Goal: Information Seeking & Learning: Learn about a topic

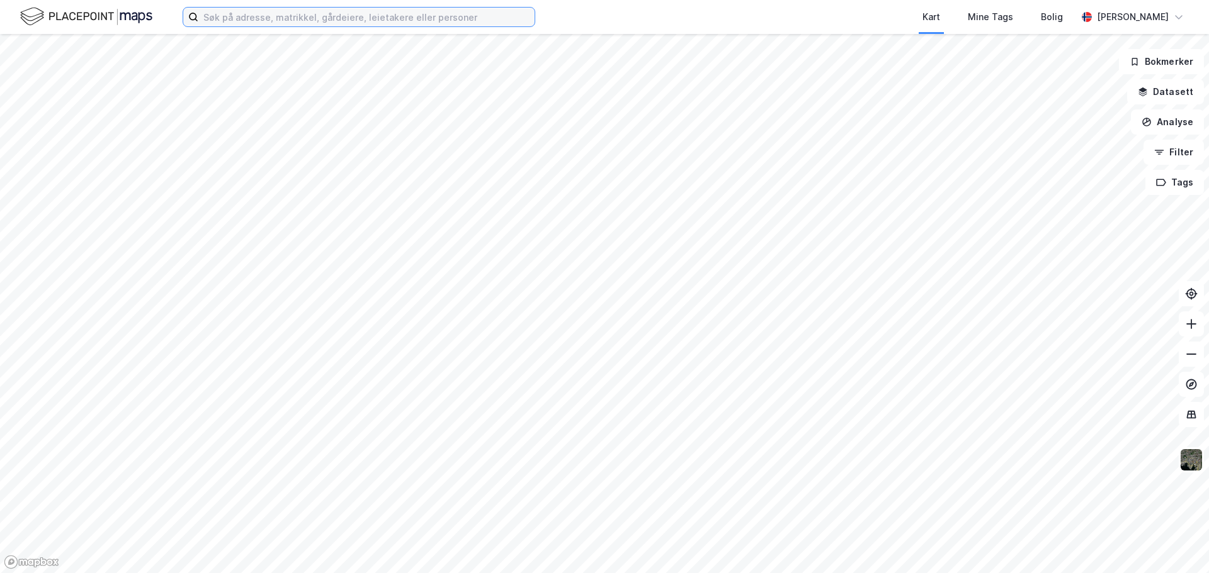
click at [348, 20] on input at bounding box center [366, 17] width 336 height 19
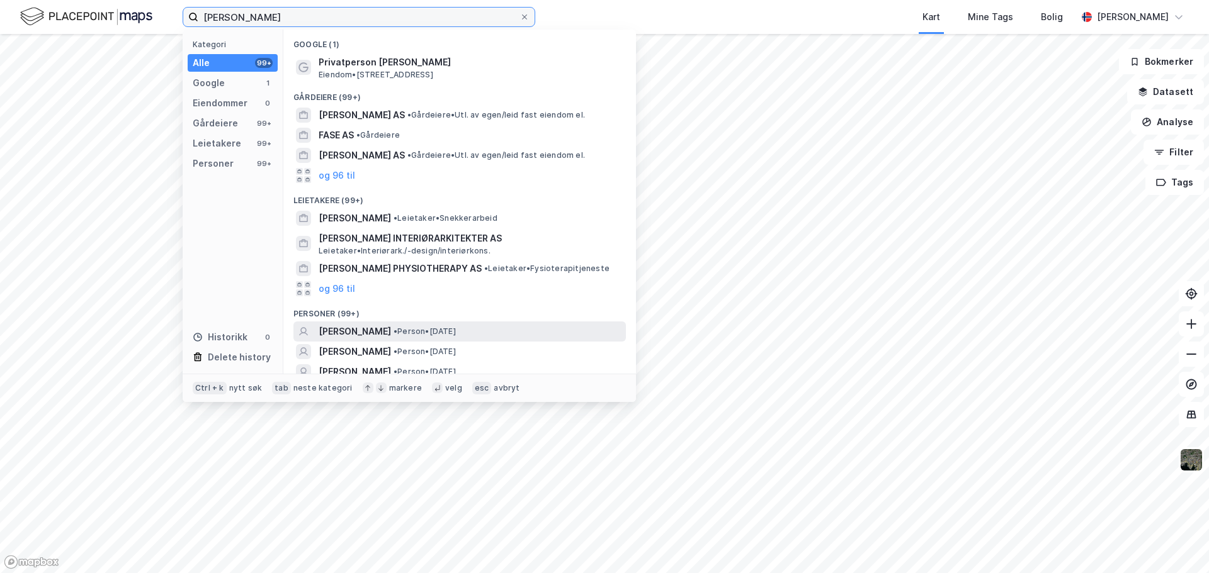
type input "[PERSON_NAME]"
click at [371, 326] on span "[PERSON_NAME]" at bounding box center [354, 331] width 72 height 15
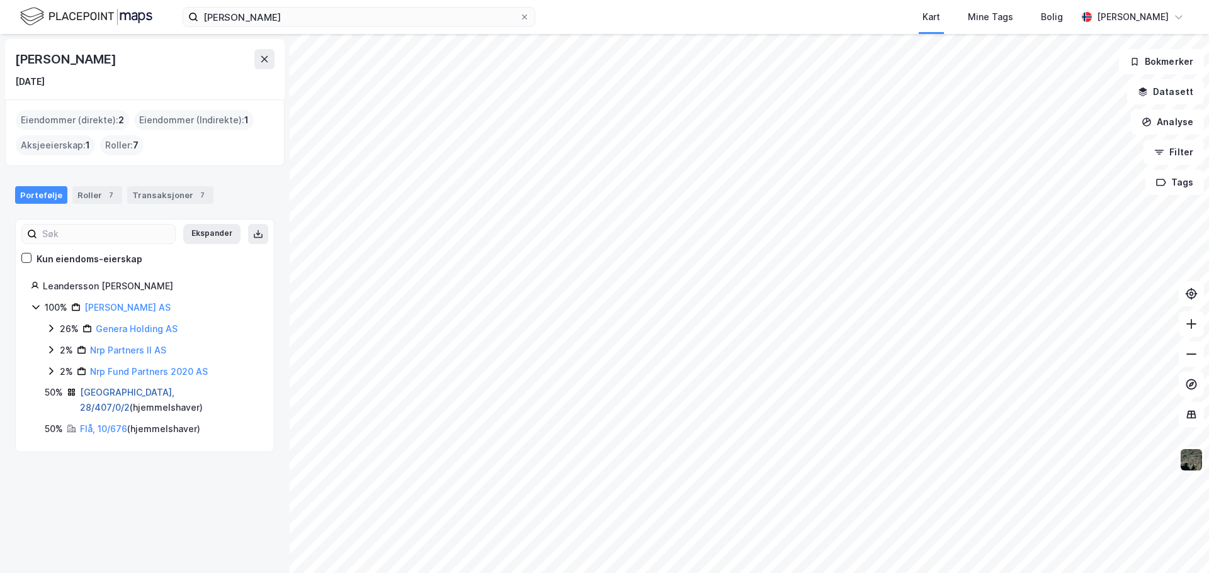
click at [112, 395] on link "[GEOGRAPHIC_DATA], 28/407/0/2" at bounding box center [127, 400] width 94 height 26
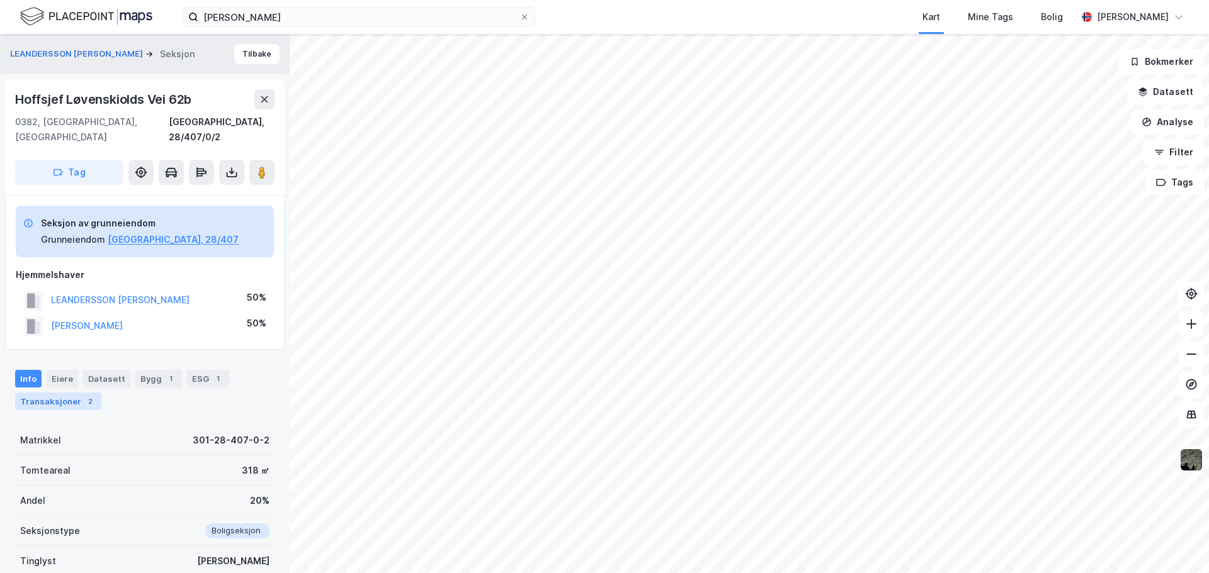
click at [65, 393] on div "Transaksjoner 2" at bounding box center [58, 402] width 86 height 18
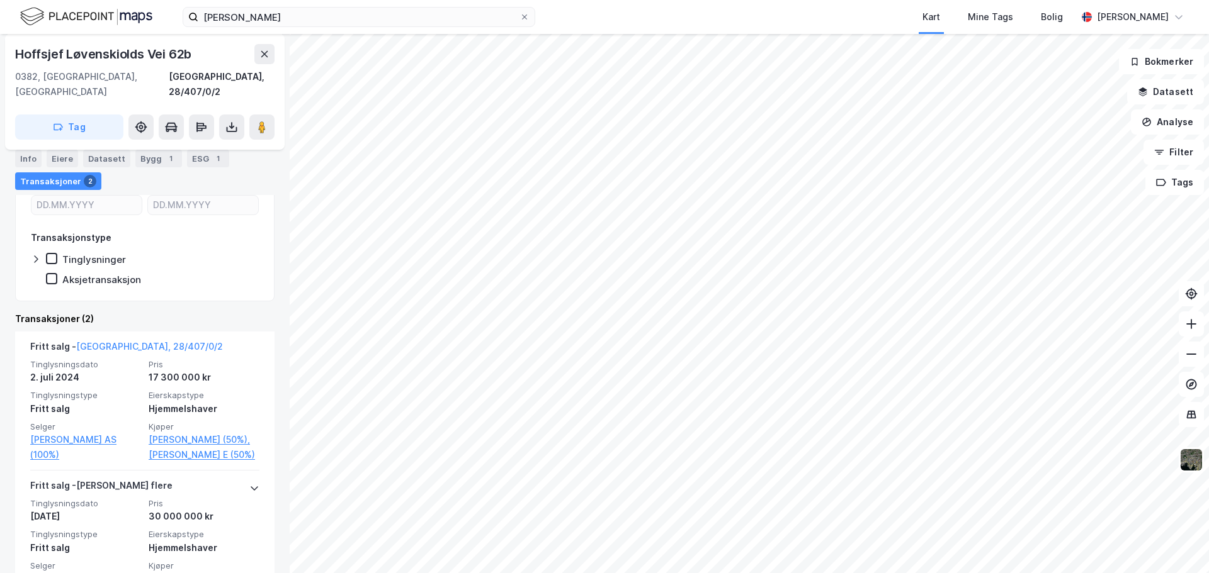
scroll to position [324, 0]
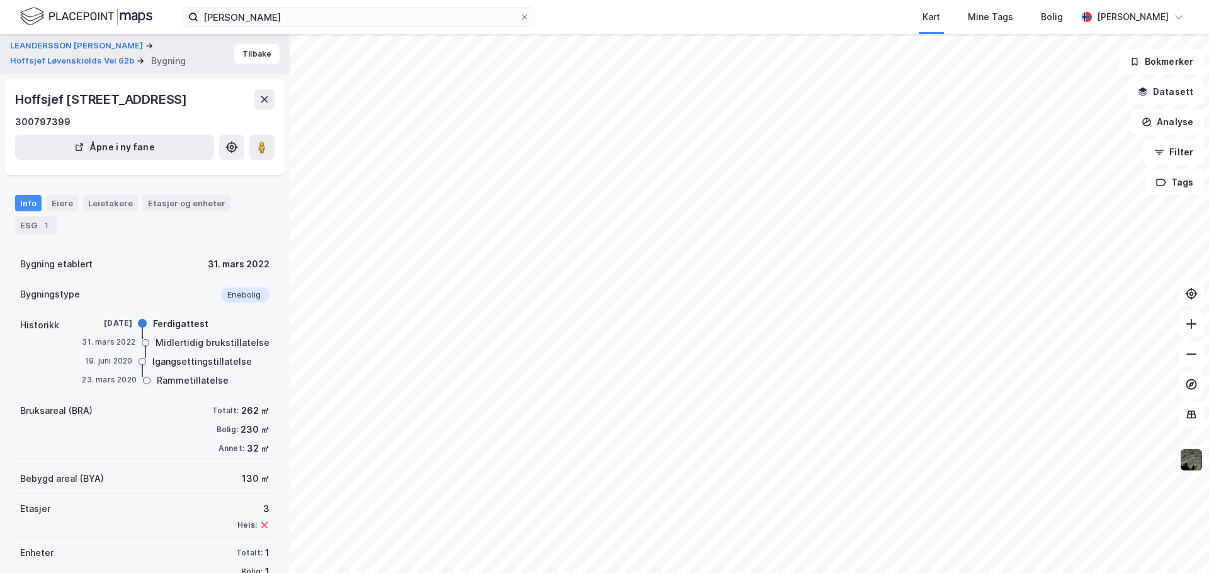
scroll to position [49, 0]
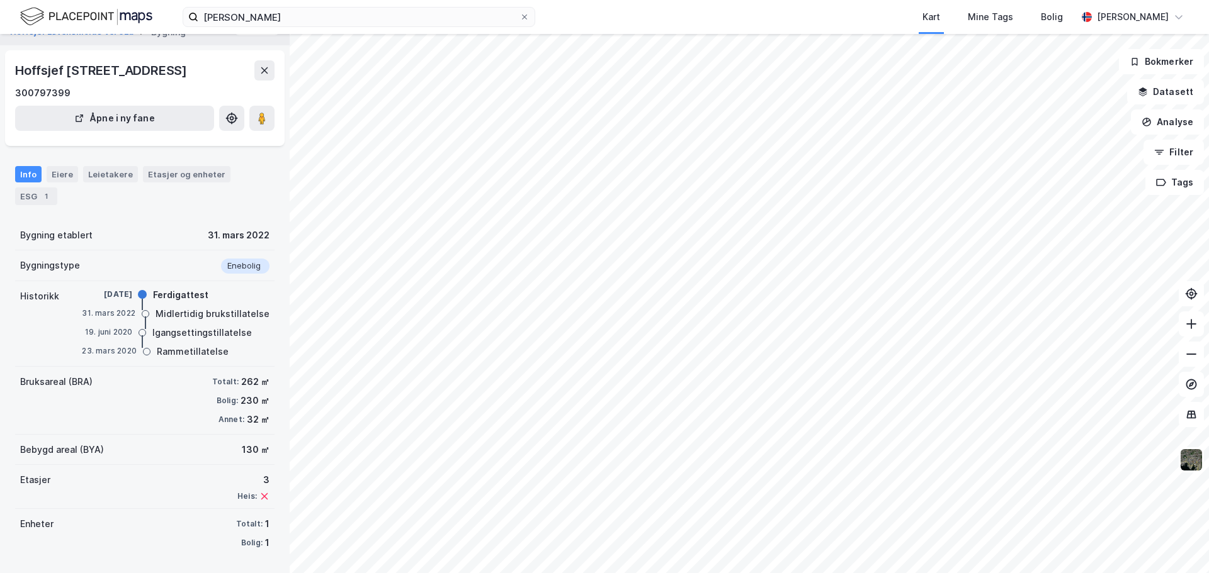
drag, startPoint x: 189, startPoint y: 55, endPoint x: 6, endPoint y: 57, distance: 183.8
click at [6, 57] on div "Hoffsjef [STREET_ADDRESS] 300797399 Åpne i ny fane" at bounding box center [144, 98] width 279 height 96
copy div "[PERSON_NAME] vei 62B"
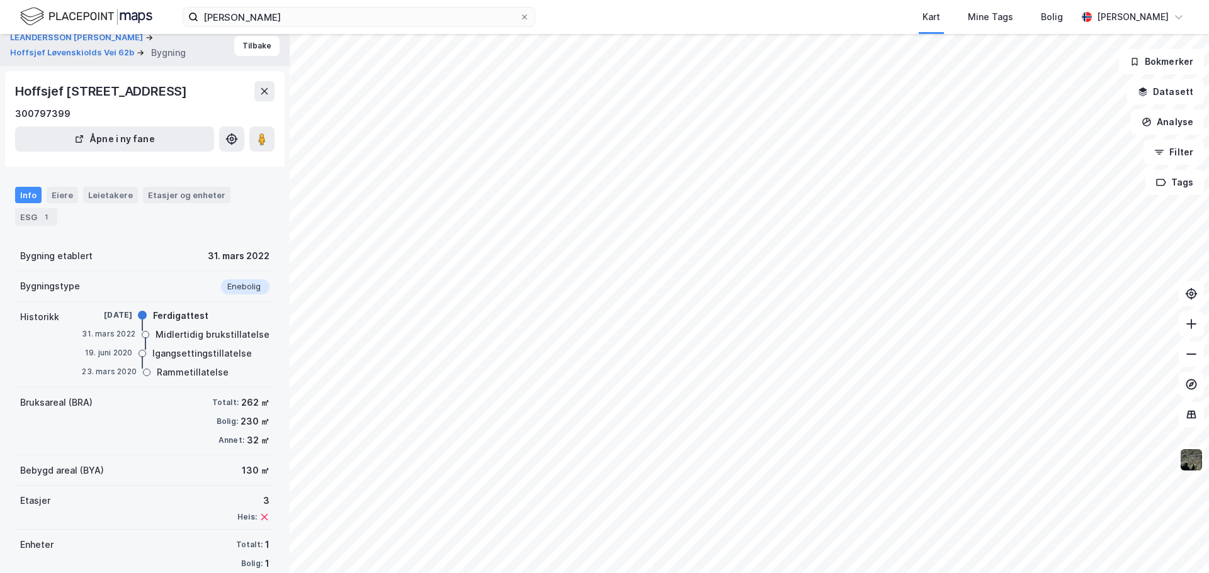
scroll to position [0, 0]
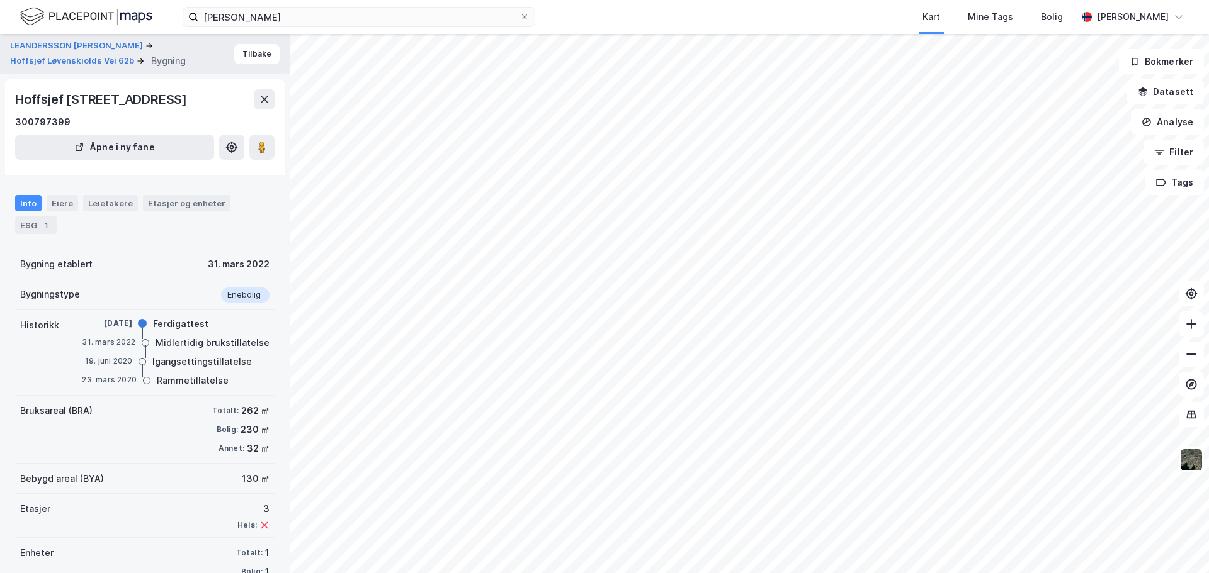
click at [225, 57] on div "LEANDERSSON [PERSON_NAME] Vei 62b Bygning" at bounding box center [122, 54] width 224 height 28
click at [239, 57] on button "Tilbake" at bounding box center [256, 54] width 45 height 20
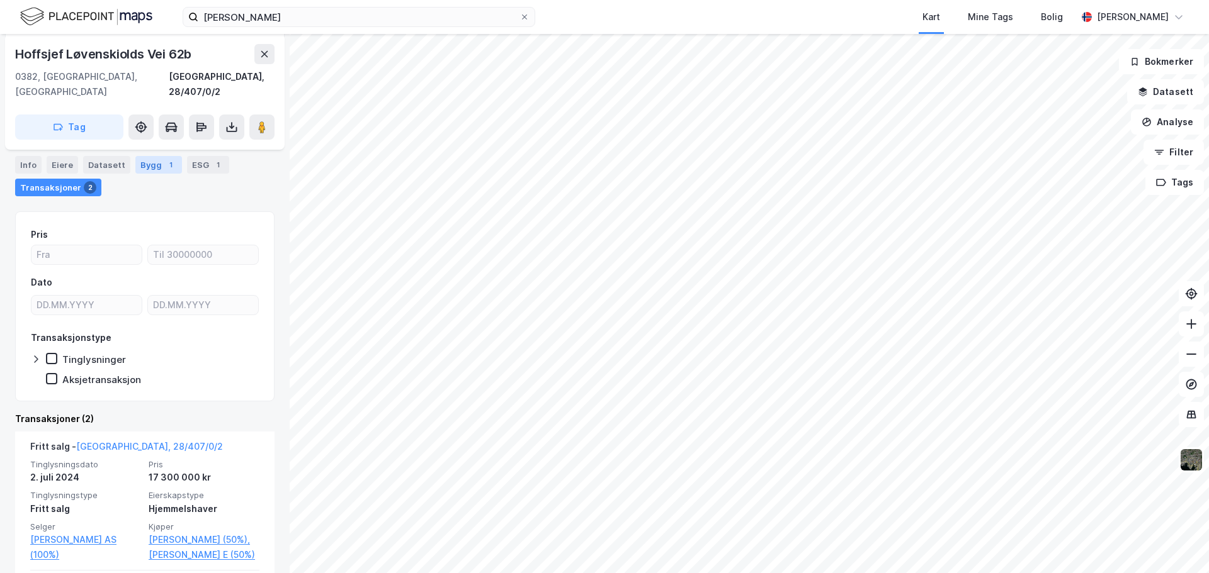
scroll to position [253, 0]
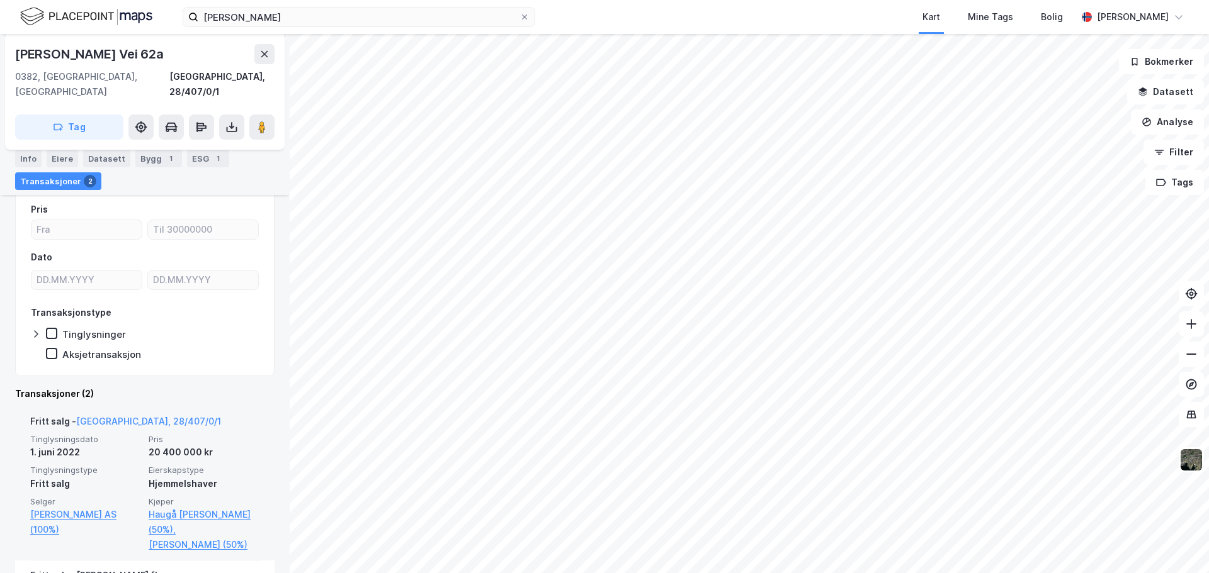
scroll to position [221, 0]
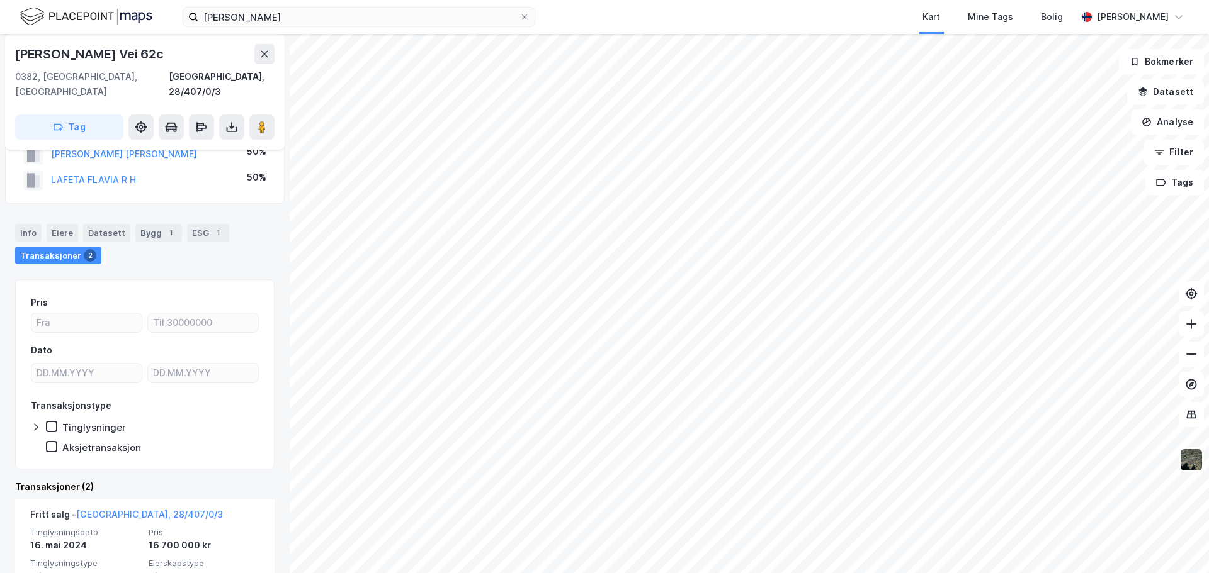
scroll to position [221, 0]
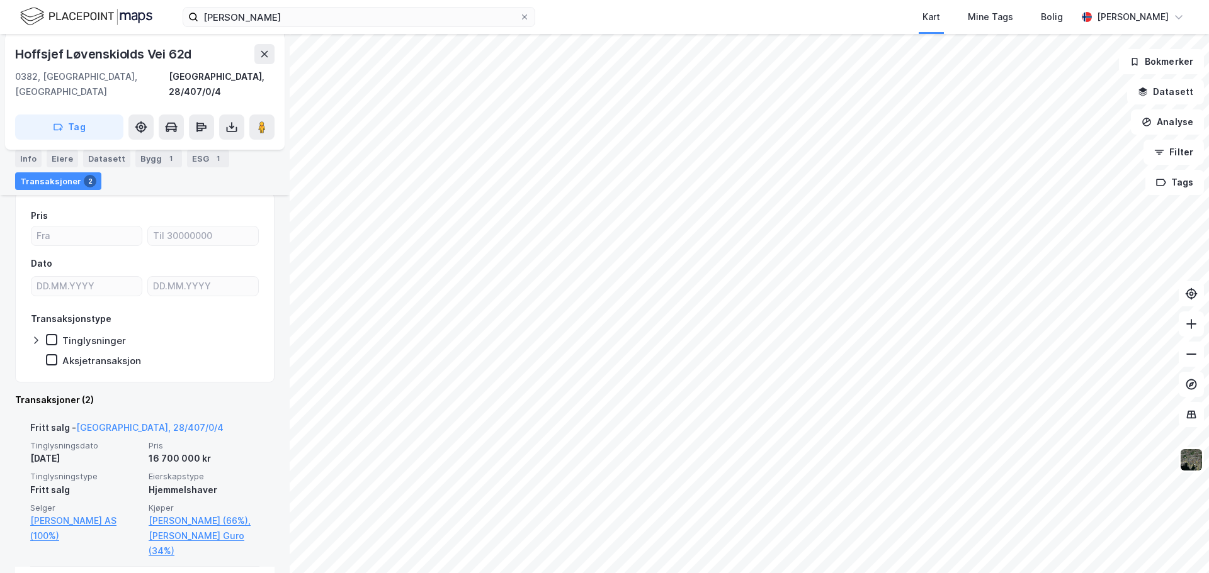
scroll to position [221, 0]
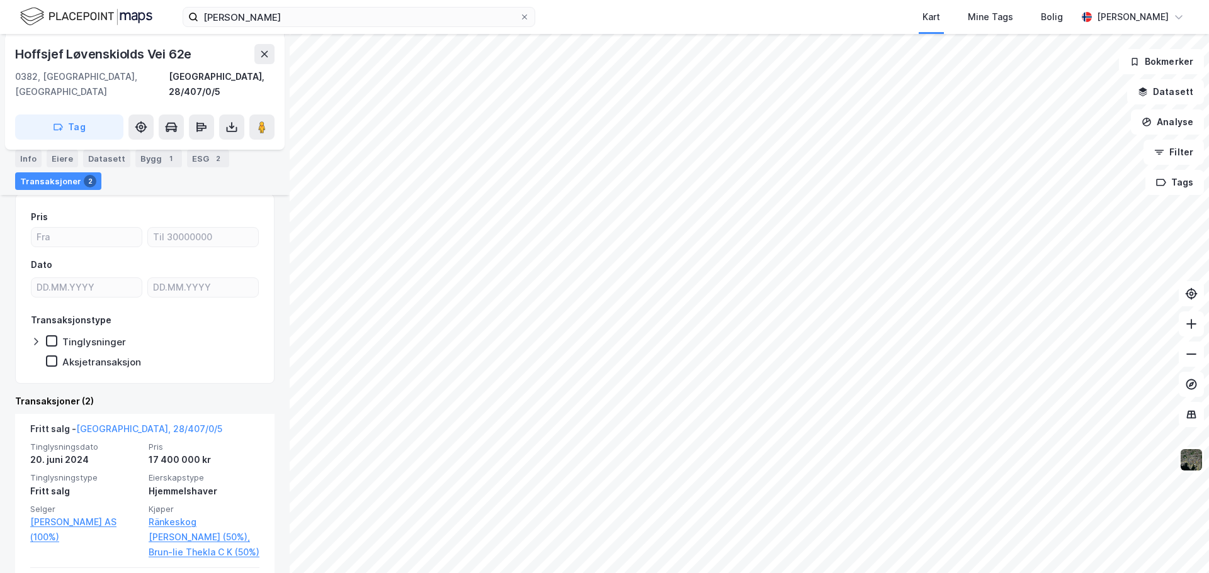
scroll to position [221, 0]
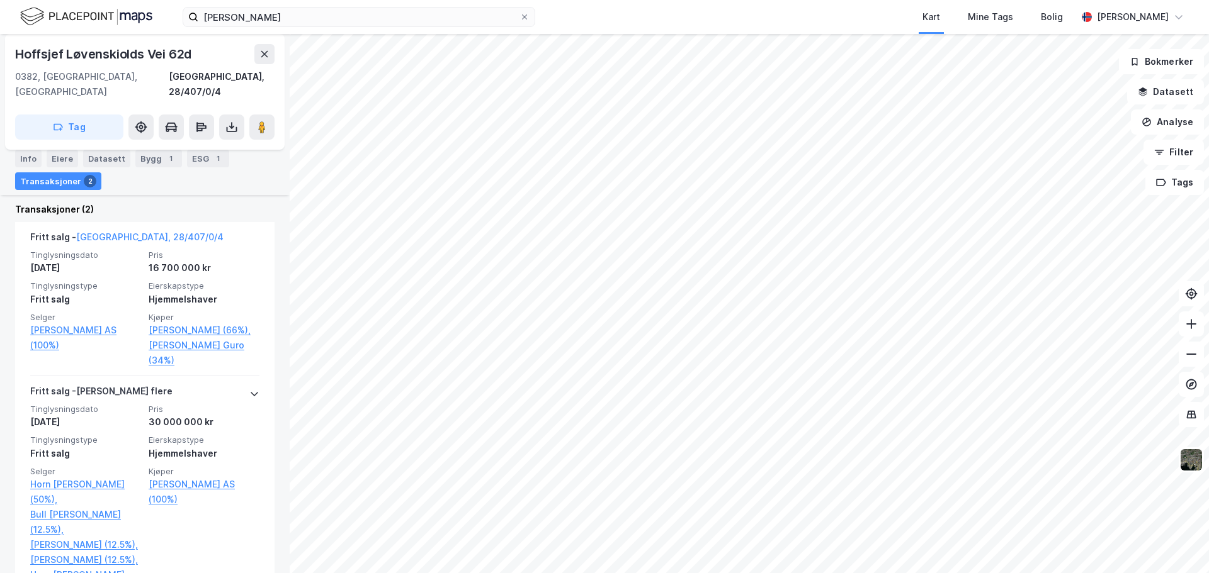
scroll to position [400, 0]
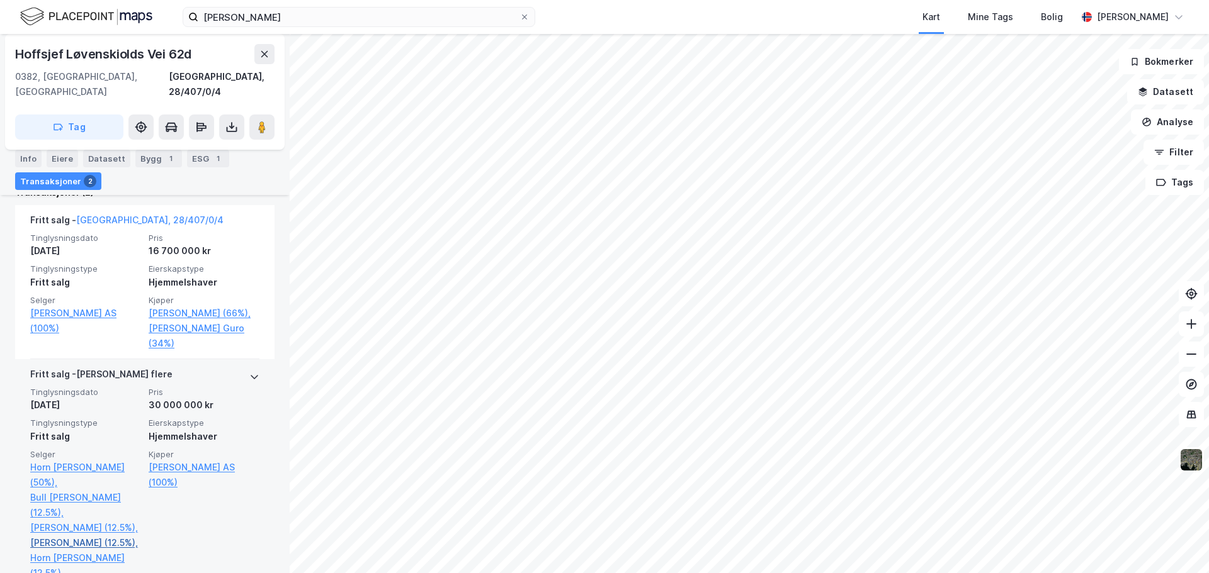
click at [55, 536] on link "[PERSON_NAME] (12.5%)," at bounding box center [85, 543] width 111 height 15
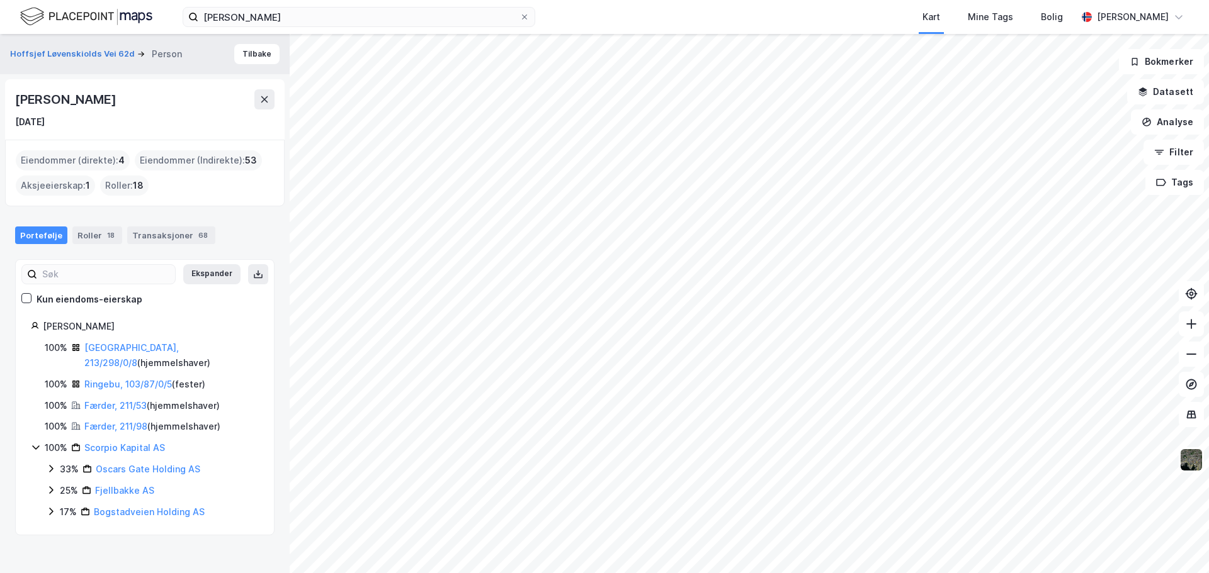
click at [48, 464] on icon at bounding box center [51, 469] width 10 height 10
click at [149, 485] on link "Oscars Gate 47/49 I AS" at bounding box center [166, 490] width 103 height 11
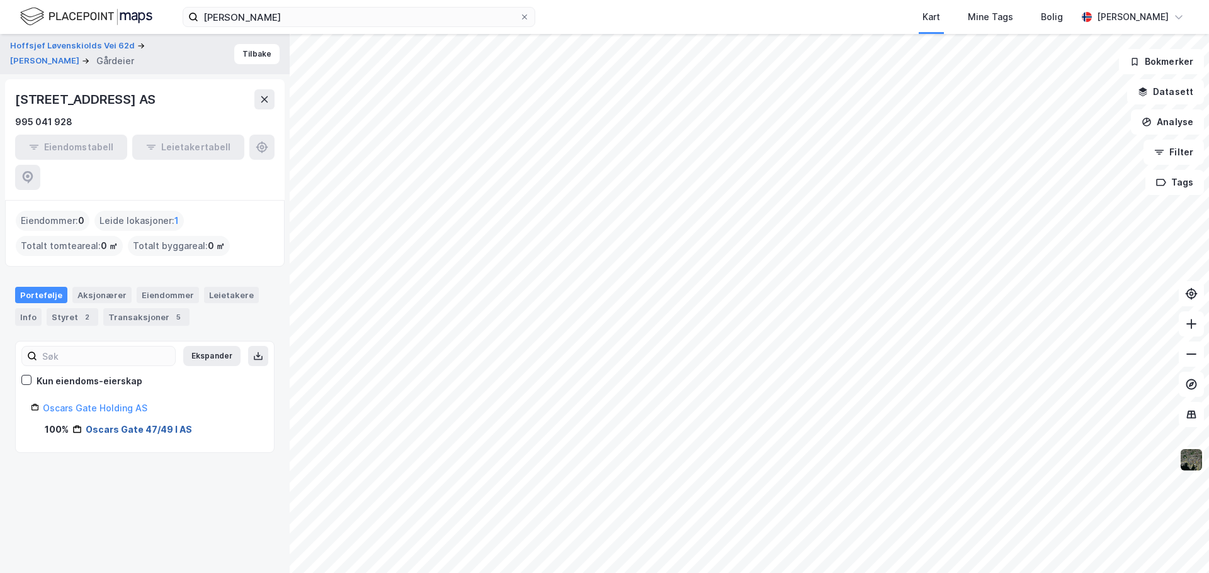
click at [134, 424] on link "Oscars Gate 47/49 I AS" at bounding box center [139, 429] width 106 height 11
